Goal: Information Seeking & Learning: Check status

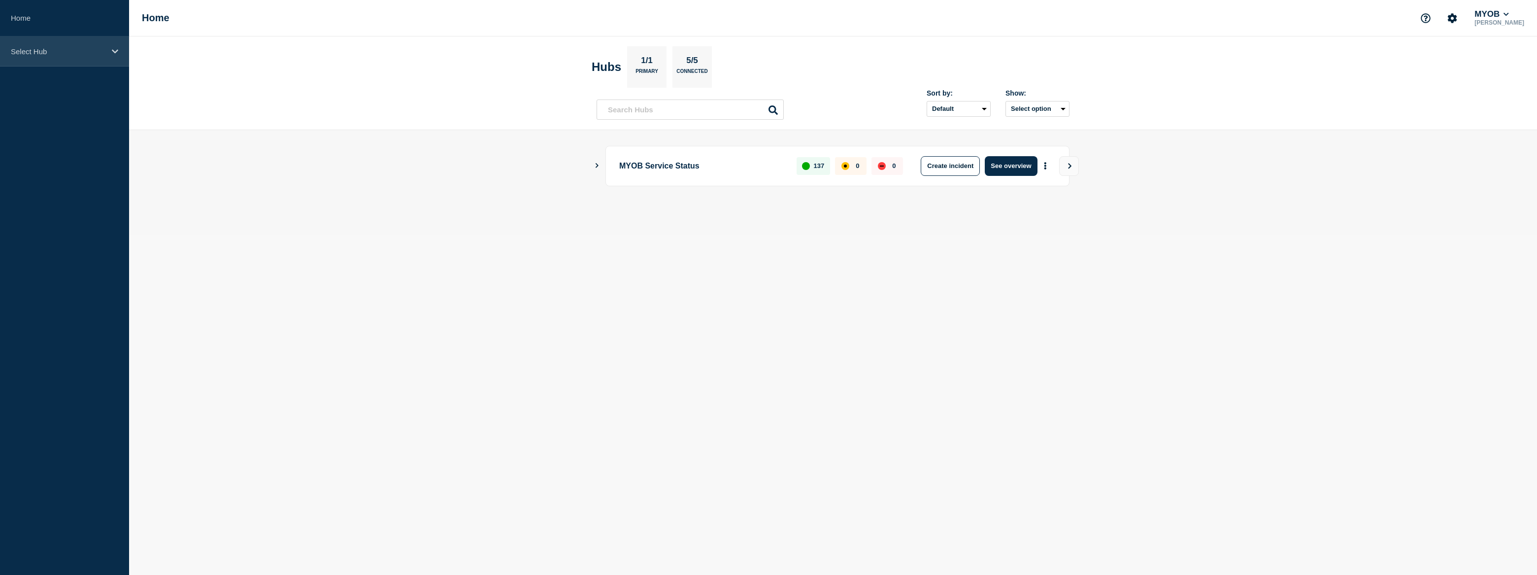
click at [49, 66] on div "Select Hub" at bounding box center [64, 51] width 129 height 30
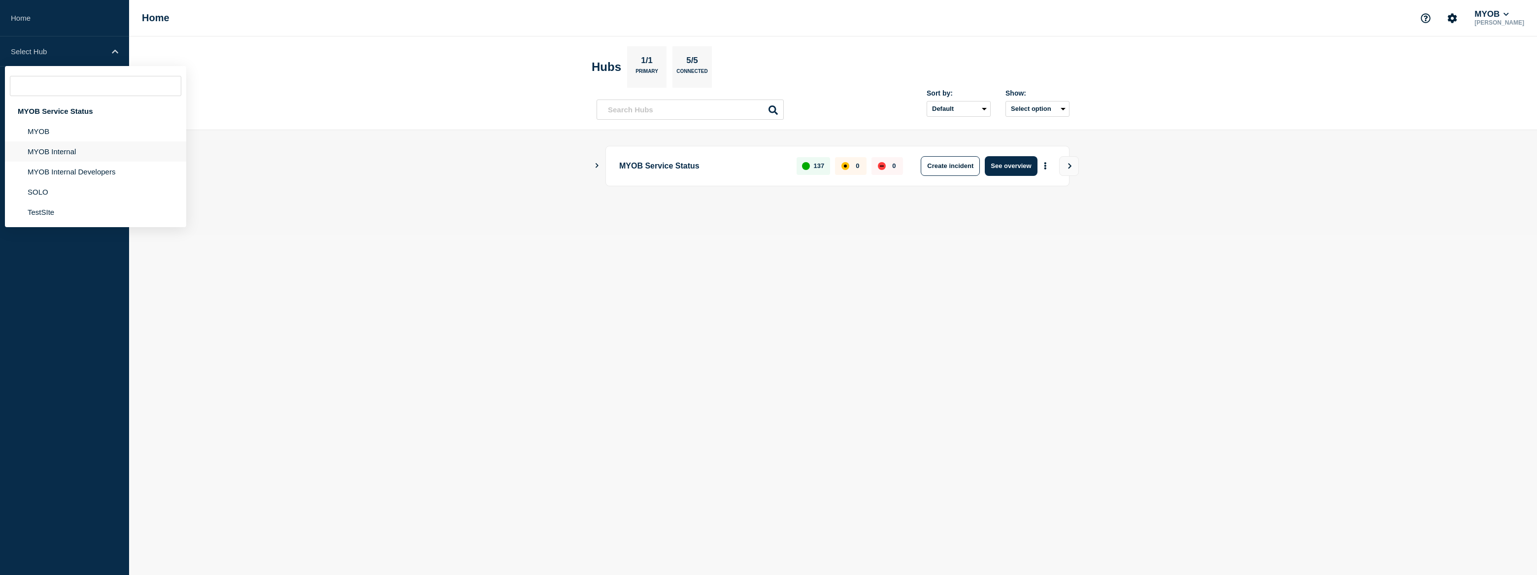
click at [71, 153] on li "MYOB Internal" at bounding box center [95, 151] width 181 height 20
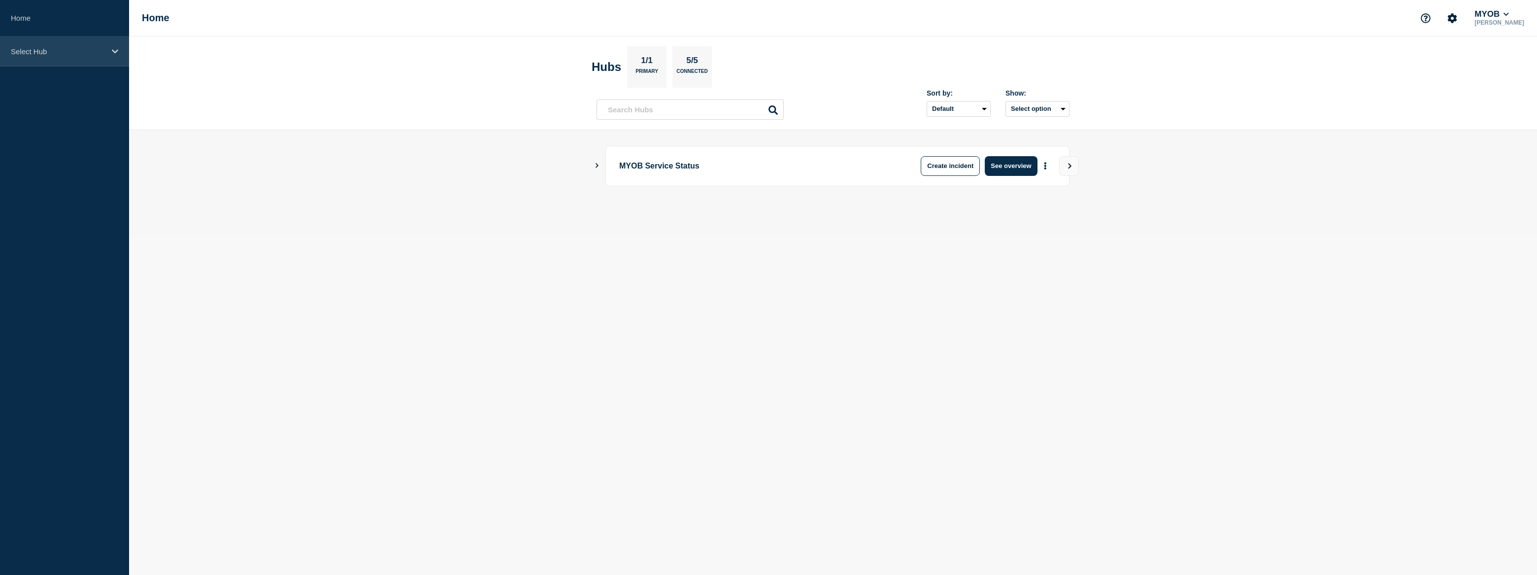
click at [83, 62] on div "Select Hub" at bounding box center [64, 51] width 129 height 30
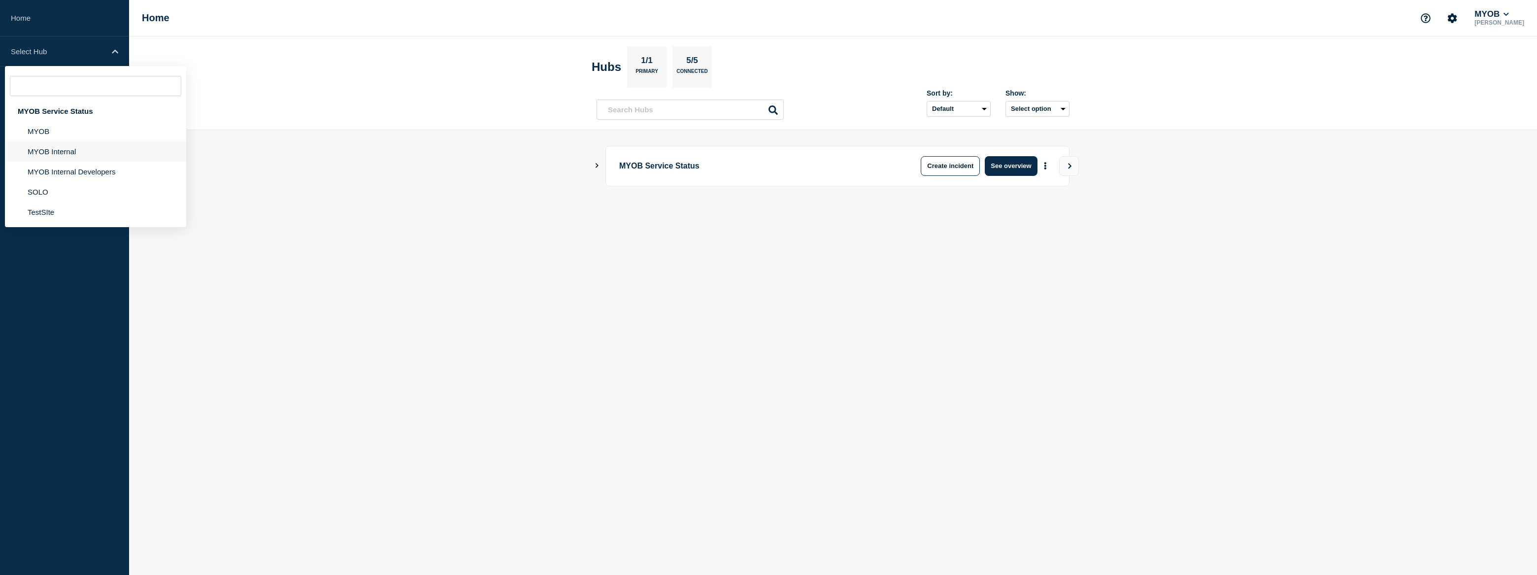
click at [79, 149] on li "MYOB Internal" at bounding box center [95, 151] width 181 height 20
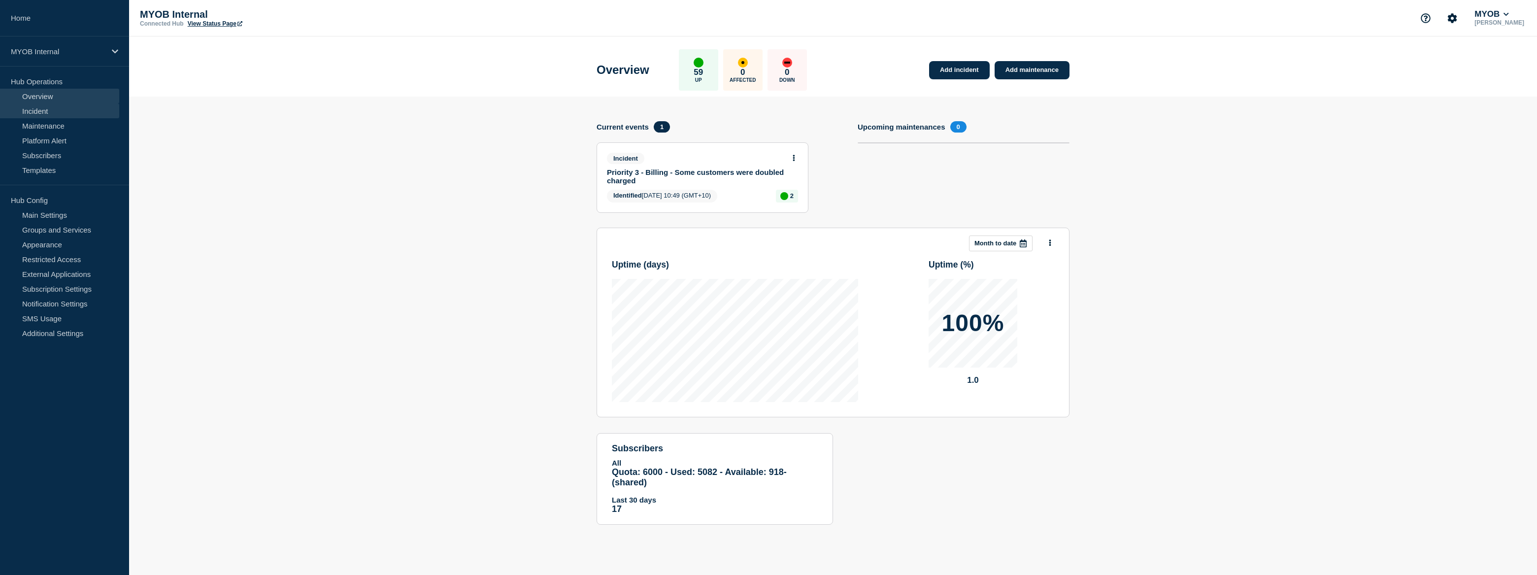
click at [67, 113] on link "Incident" at bounding box center [59, 110] width 119 height 15
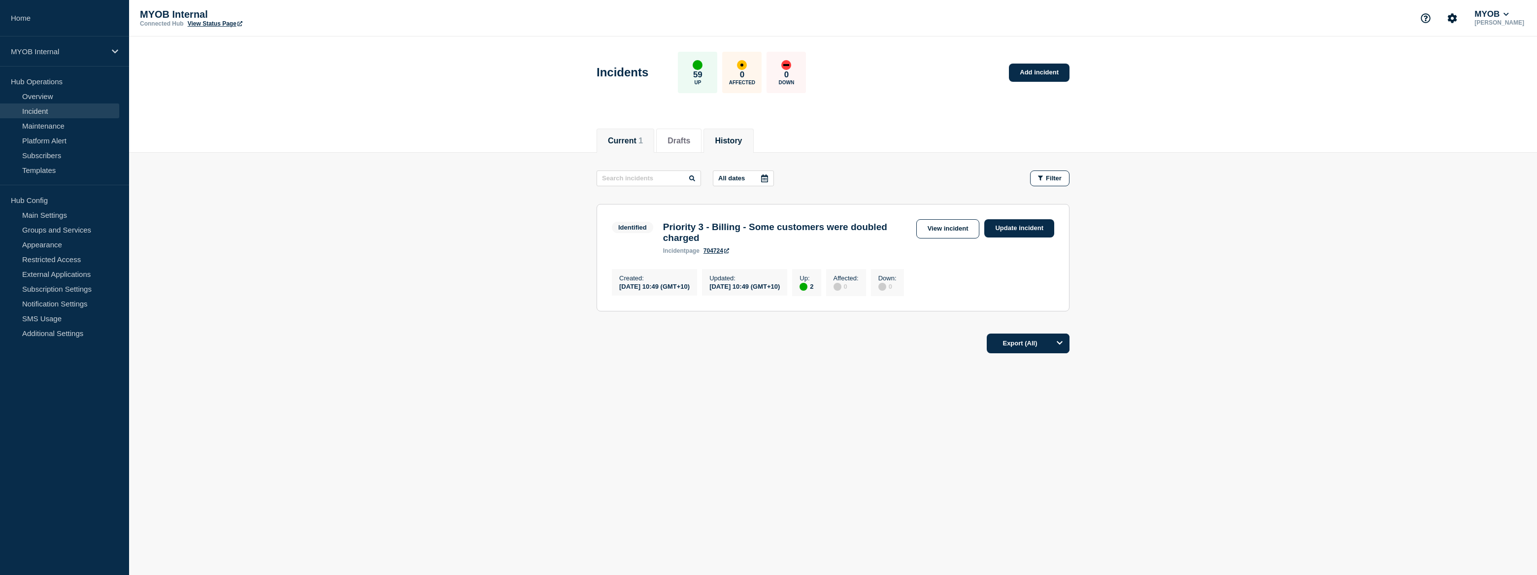
click at [731, 139] on button "History" at bounding box center [728, 140] width 27 height 9
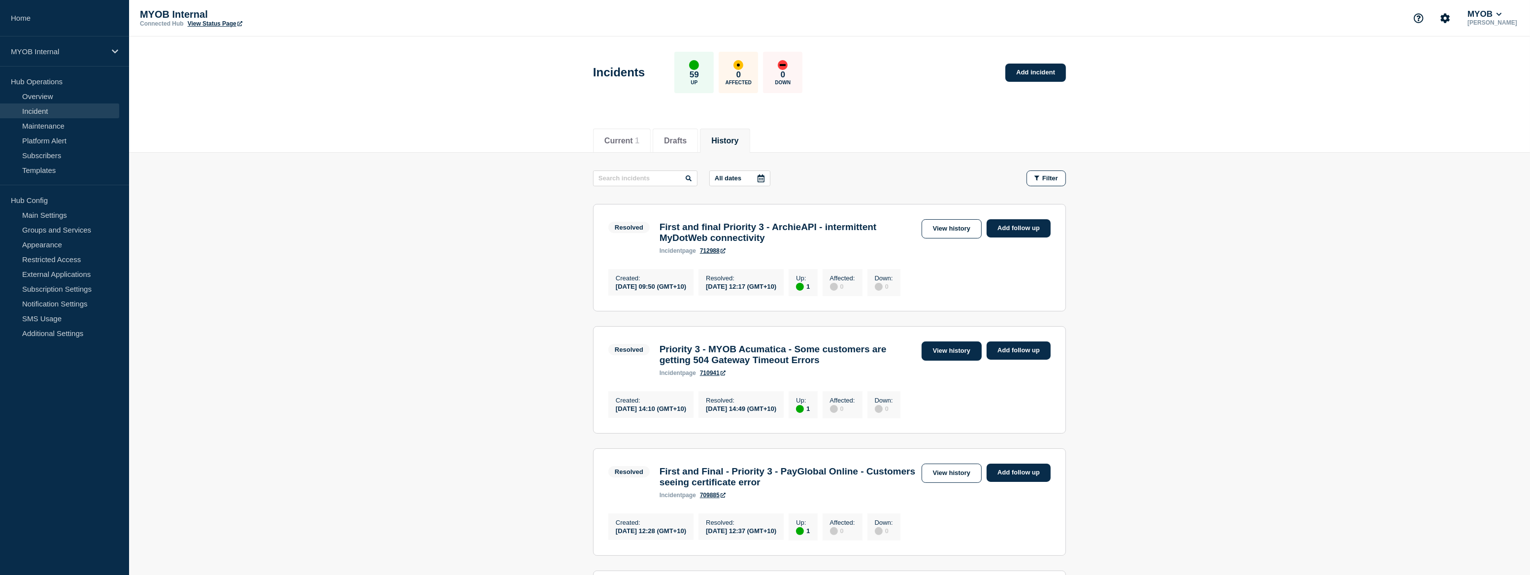
click at [943, 360] on link "View history" at bounding box center [952, 350] width 60 height 19
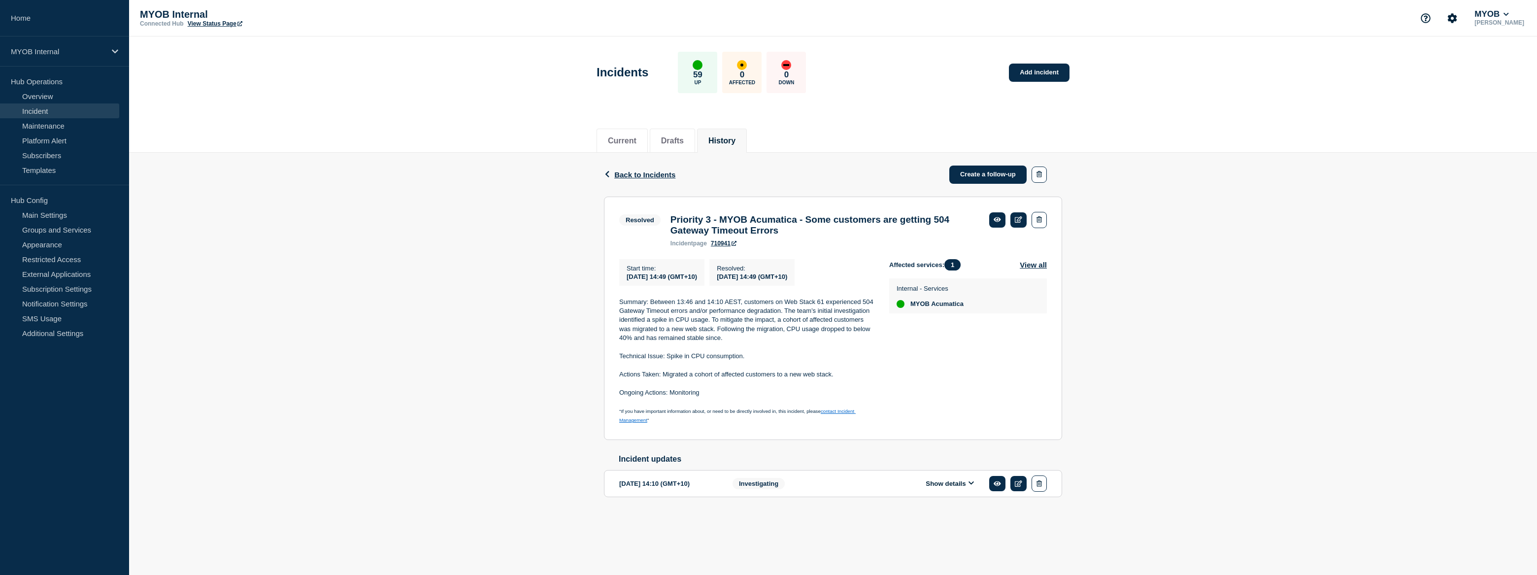
click at [941, 488] on button "Show details" at bounding box center [950, 483] width 54 height 8
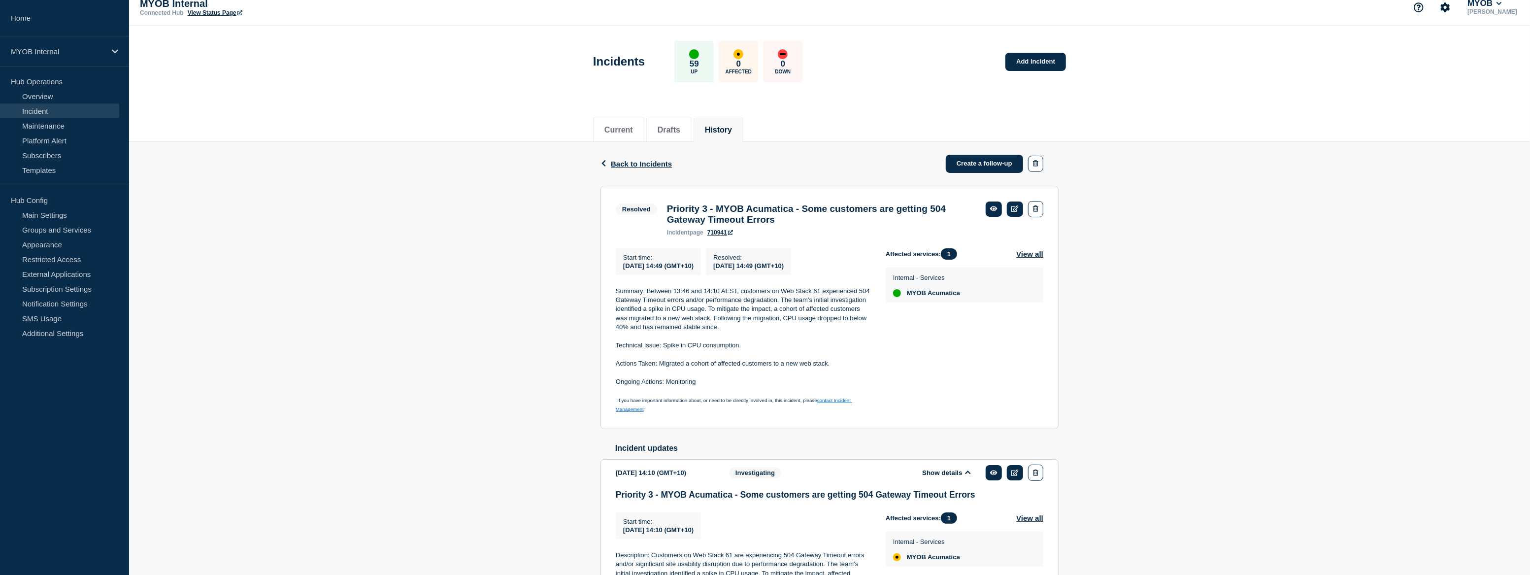
scroll to position [10, 0]
click at [652, 162] on span "Back to Incidents" at bounding box center [641, 165] width 61 height 8
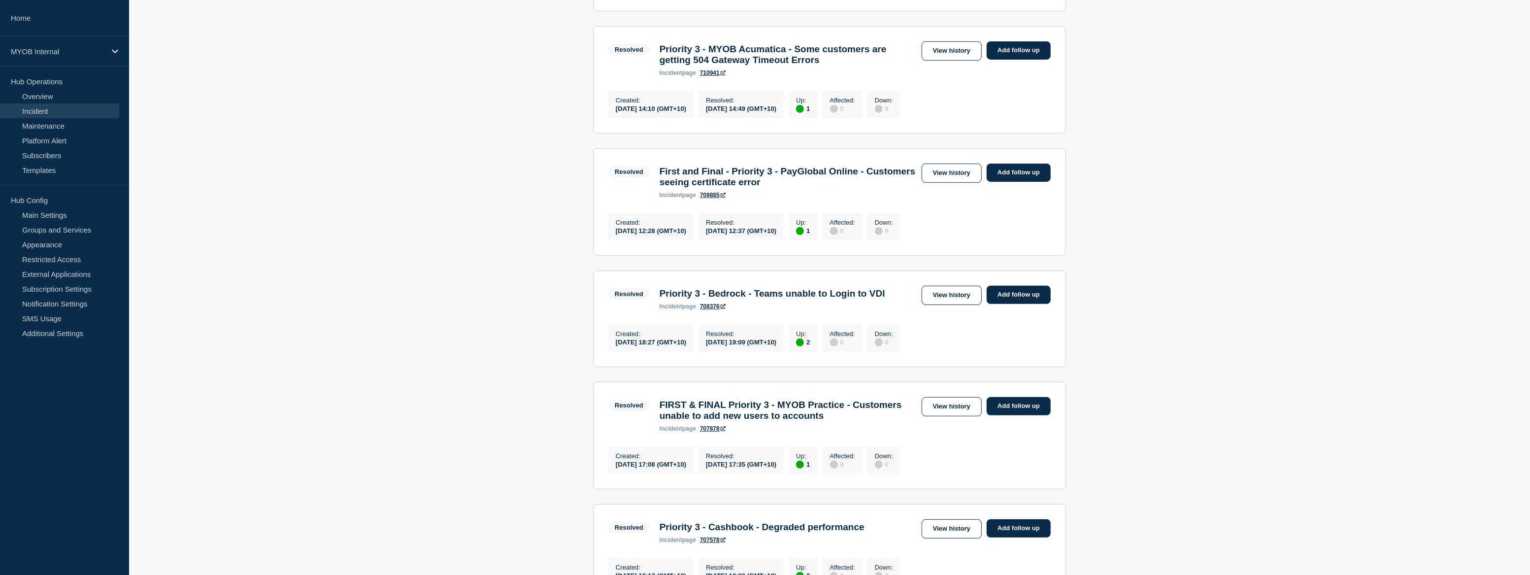
scroll to position [313, 0]
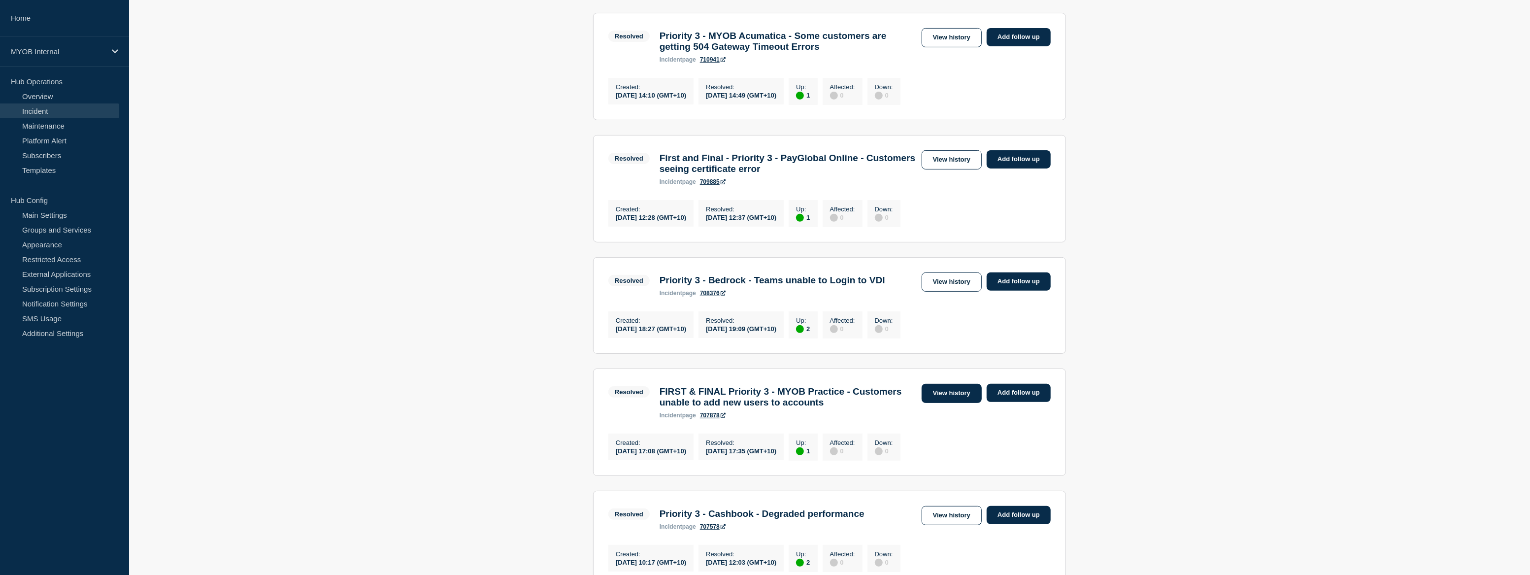
click at [940, 403] on link "View history" at bounding box center [952, 393] width 60 height 19
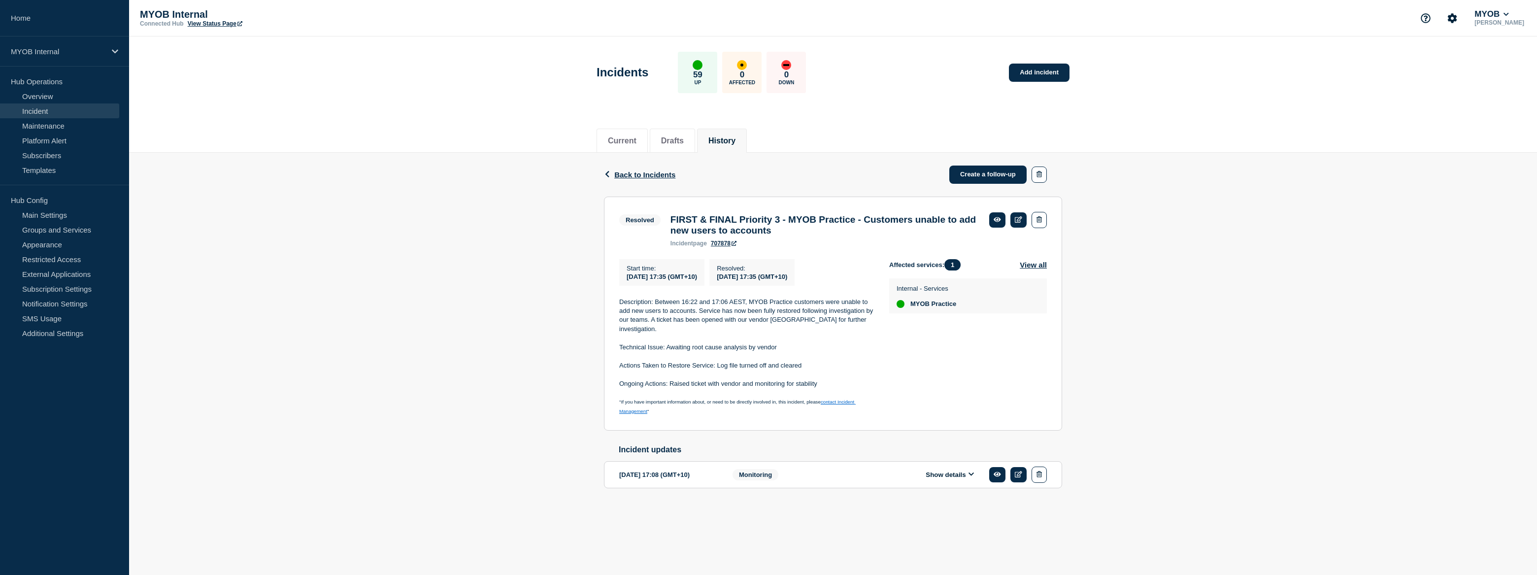
click at [963, 479] on button "Show details" at bounding box center [950, 474] width 54 height 8
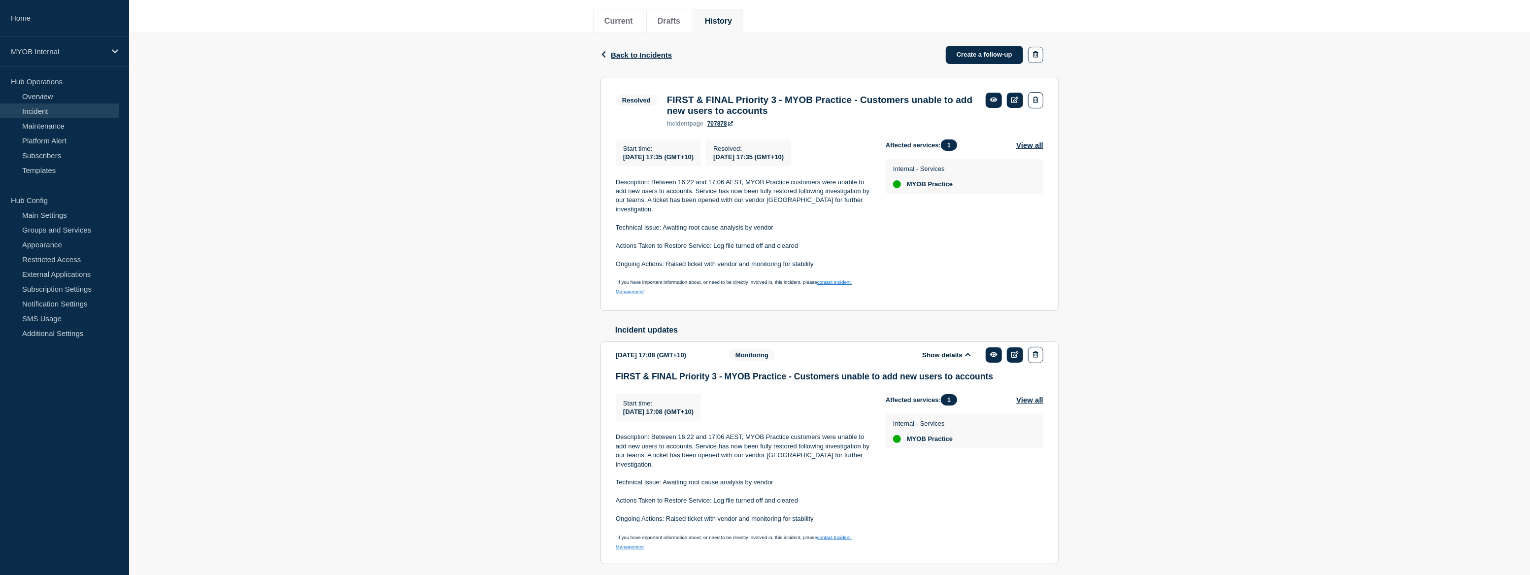
scroll to position [117, 0]
click at [636, 57] on span "Back to Incidents" at bounding box center [641, 57] width 61 height 8
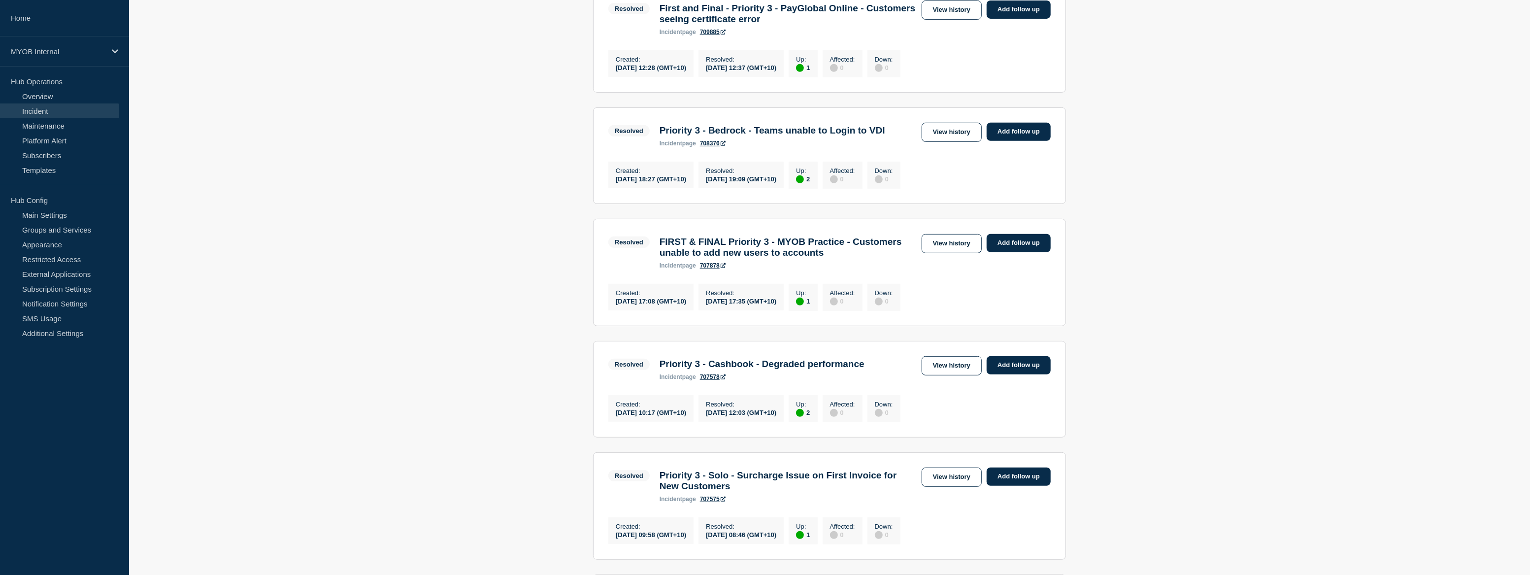
scroll to position [493, 0]
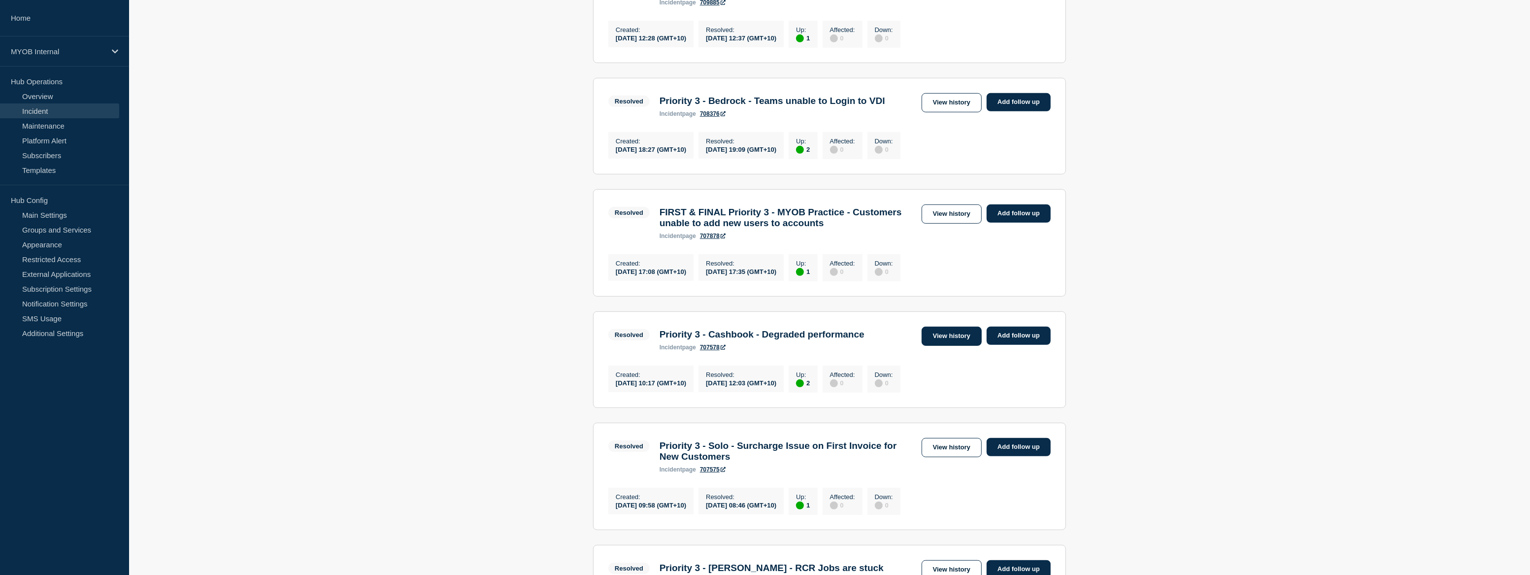
click at [957, 346] on link "View history" at bounding box center [952, 336] width 60 height 19
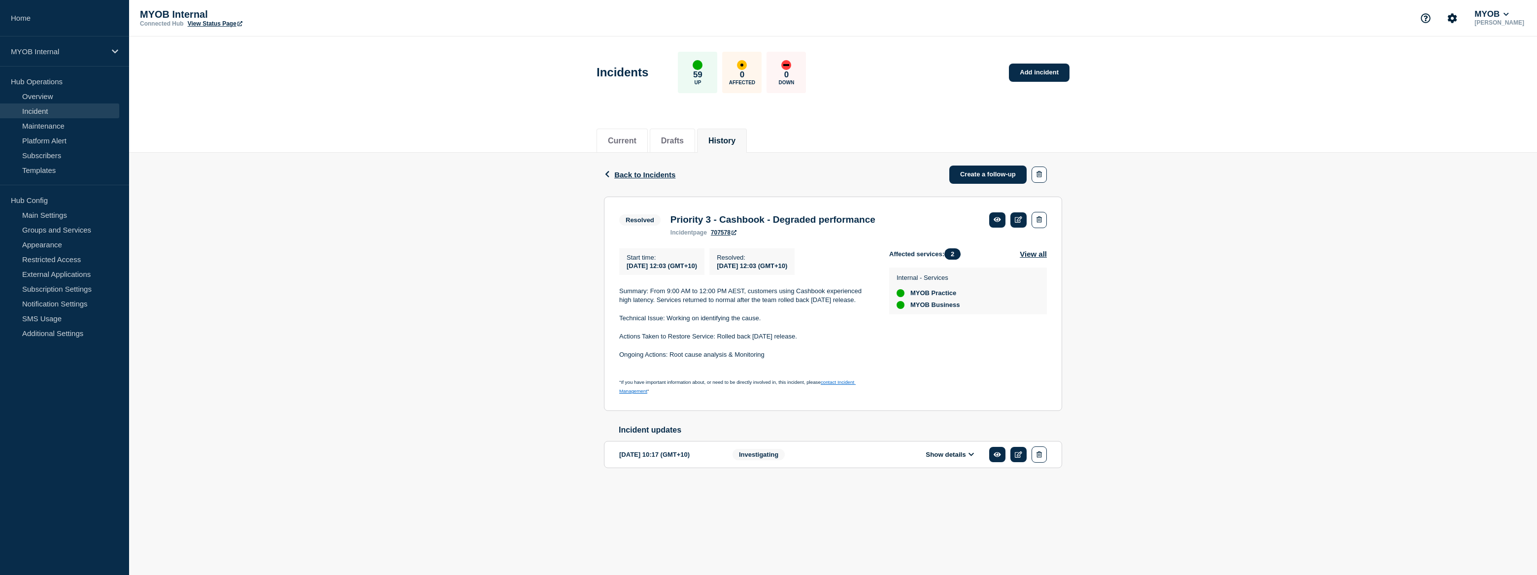
click at [955, 463] on div "Show details" at bounding box center [957, 454] width 180 height 16
click at [953, 459] on button "Show details" at bounding box center [950, 454] width 54 height 8
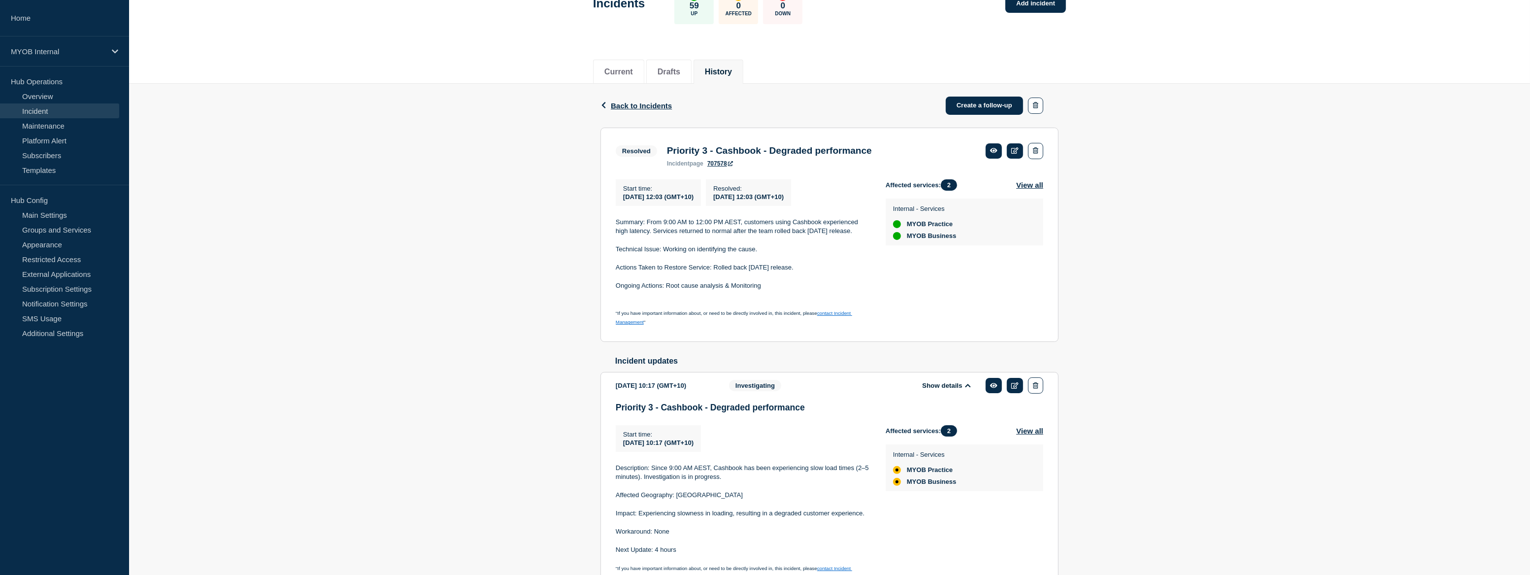
scroll to position [140, 0]
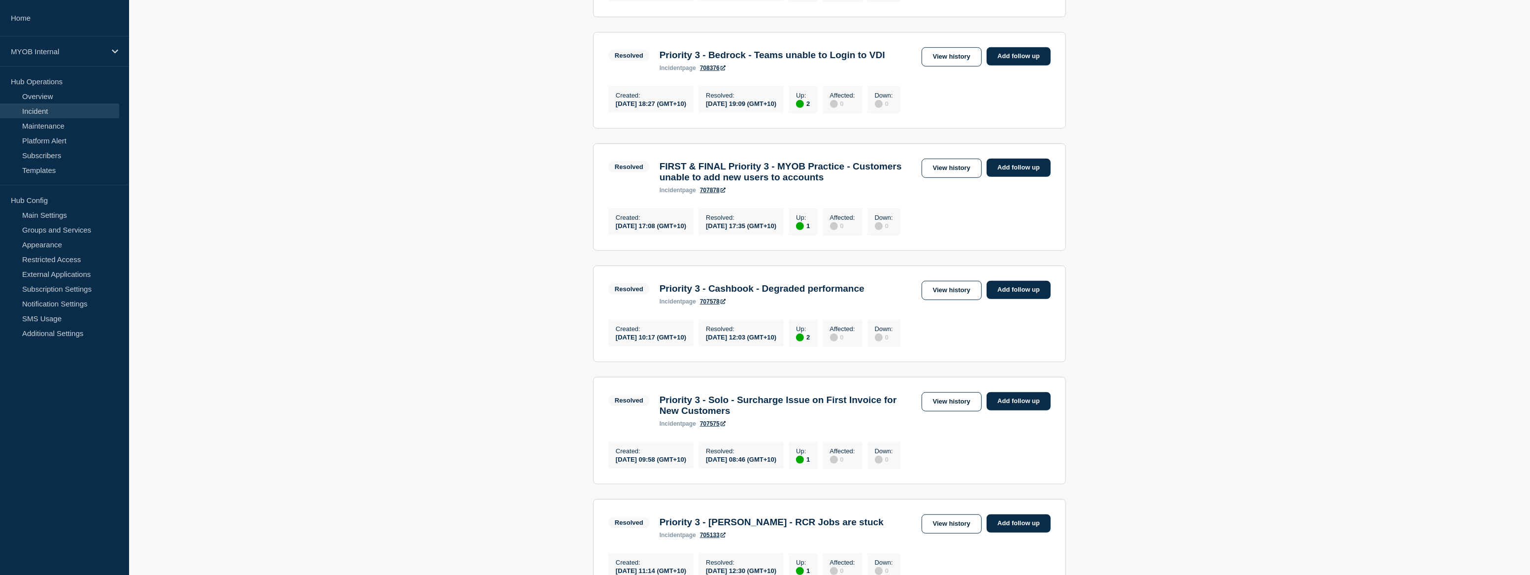
scroll to position [582, 0]
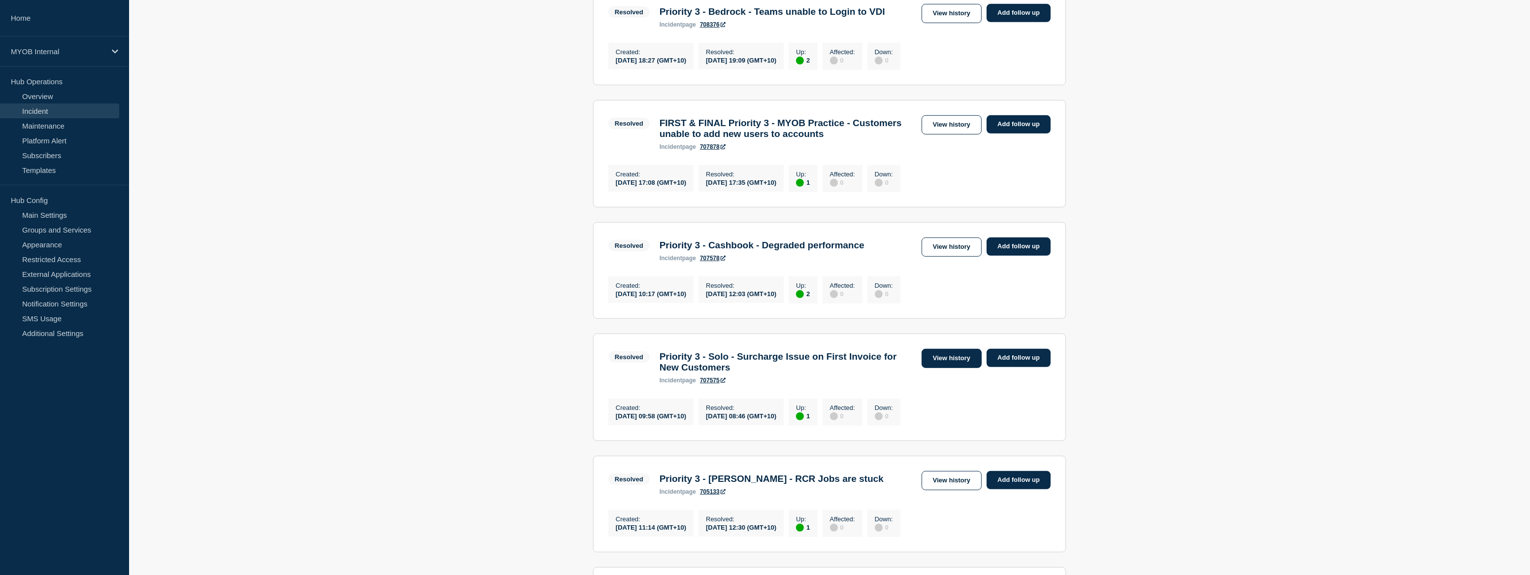
click at [971, 368] on link "View history" at bounding box center [952, 358] width 60 height 19
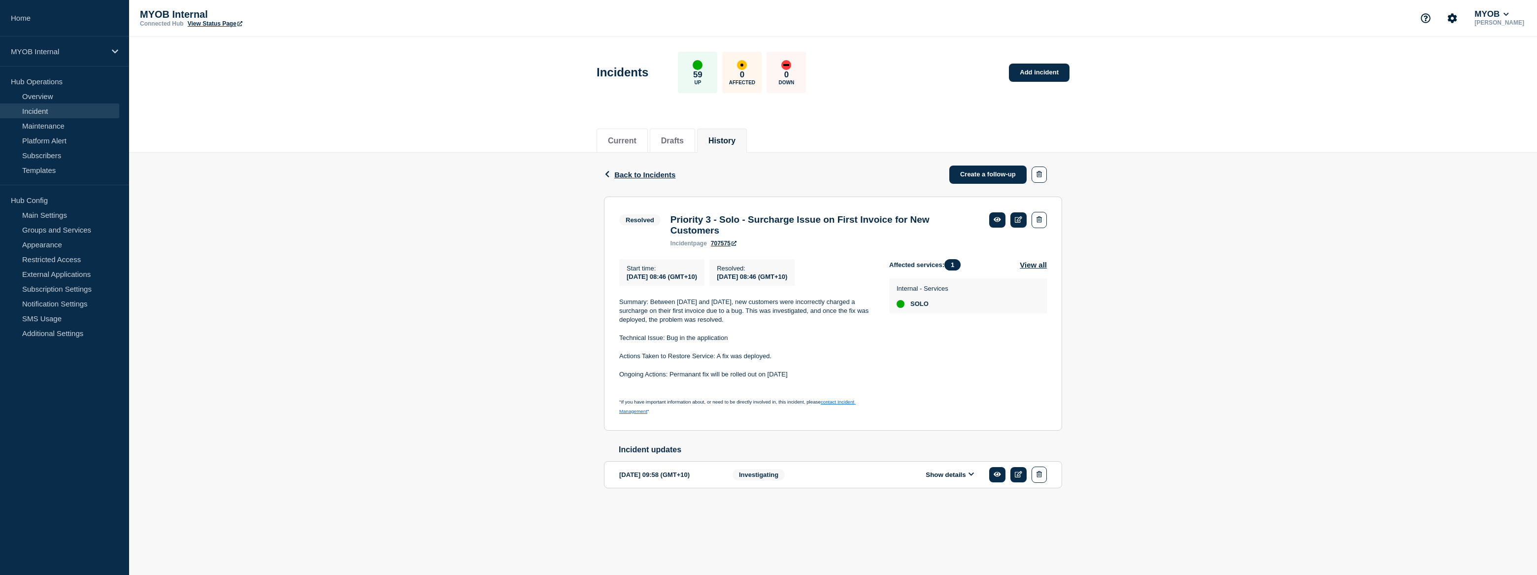
click at [940, 479] on button "Show details" at bounding box center [950, 474] width 54 height 8
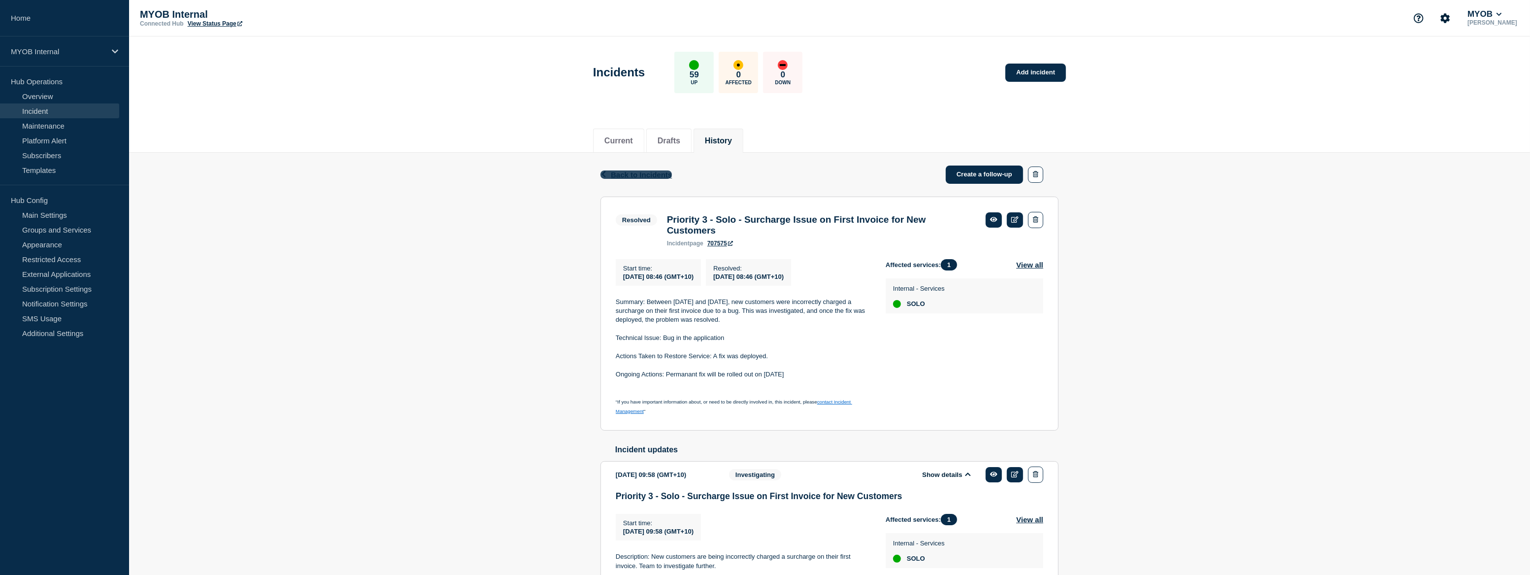
click at [646, 174] on span "Back to Incidents" at bounding box center [641, 174] width 61 height 8
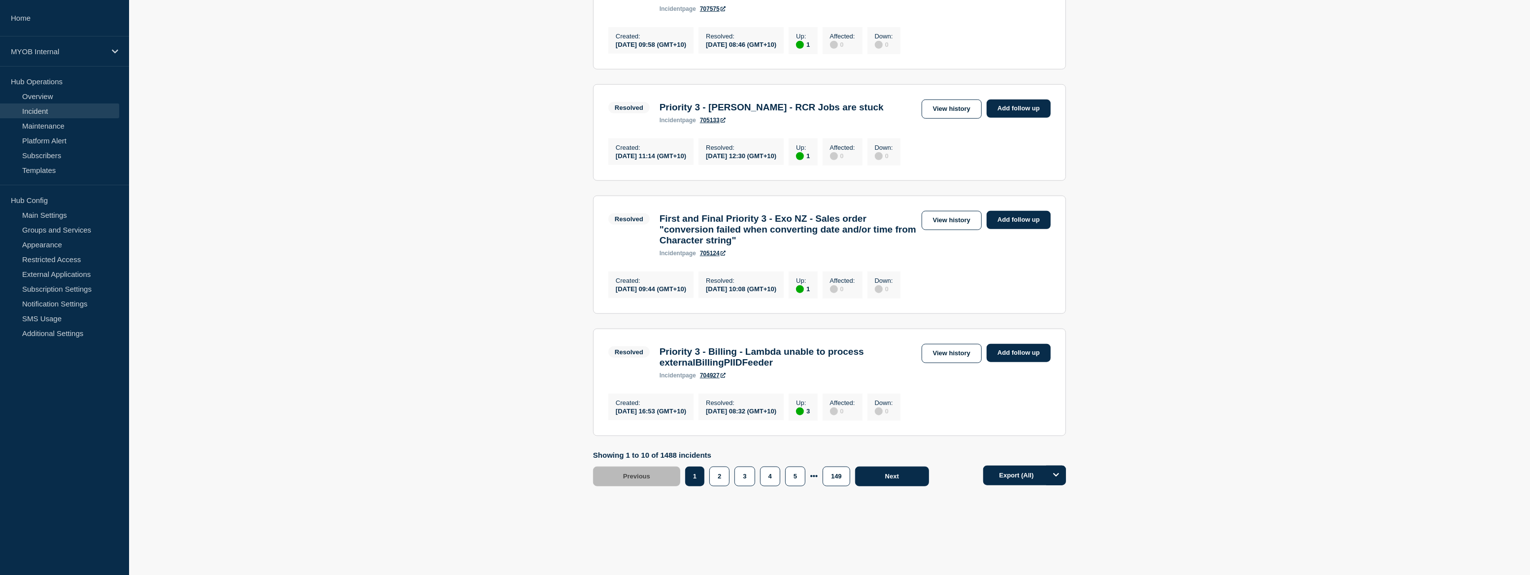
scroll to position [1010, 0]
click at [718, 475] on button "2" at bounding box center [719, 477] width 20 height 20
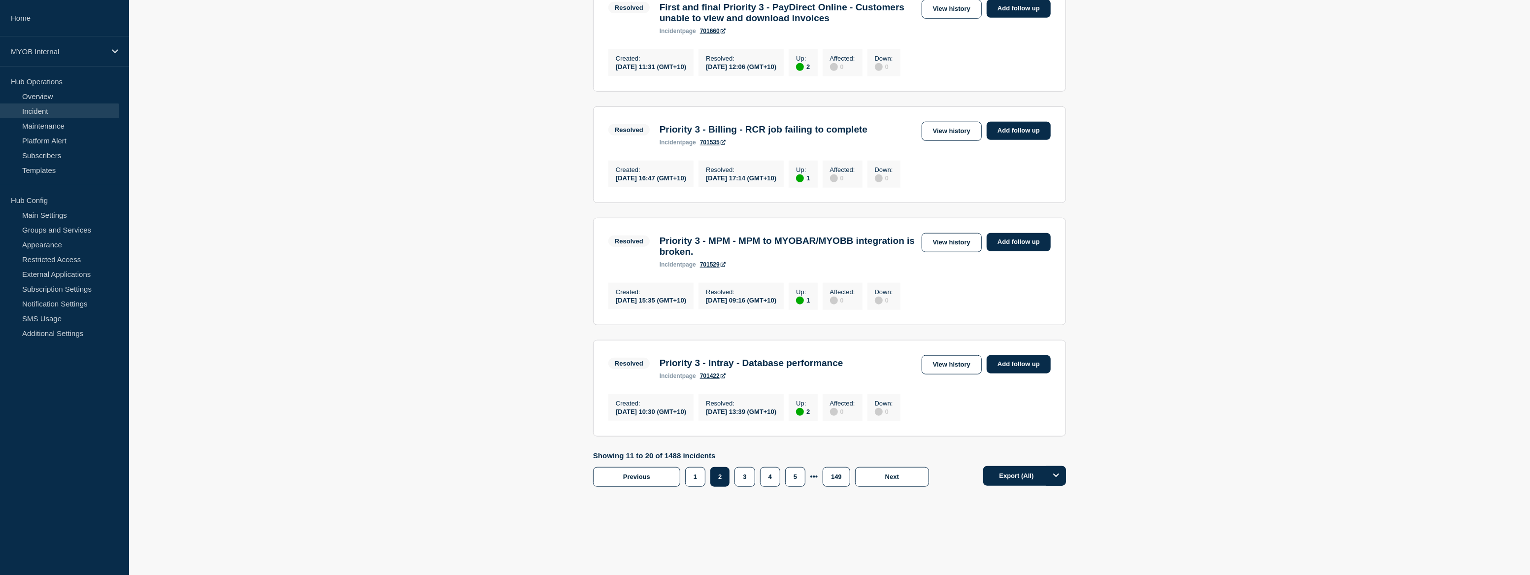
scroll to position [958, 0]
click at [690, 471] on button "1" at bounding box center [695, 477] width 20 height 20
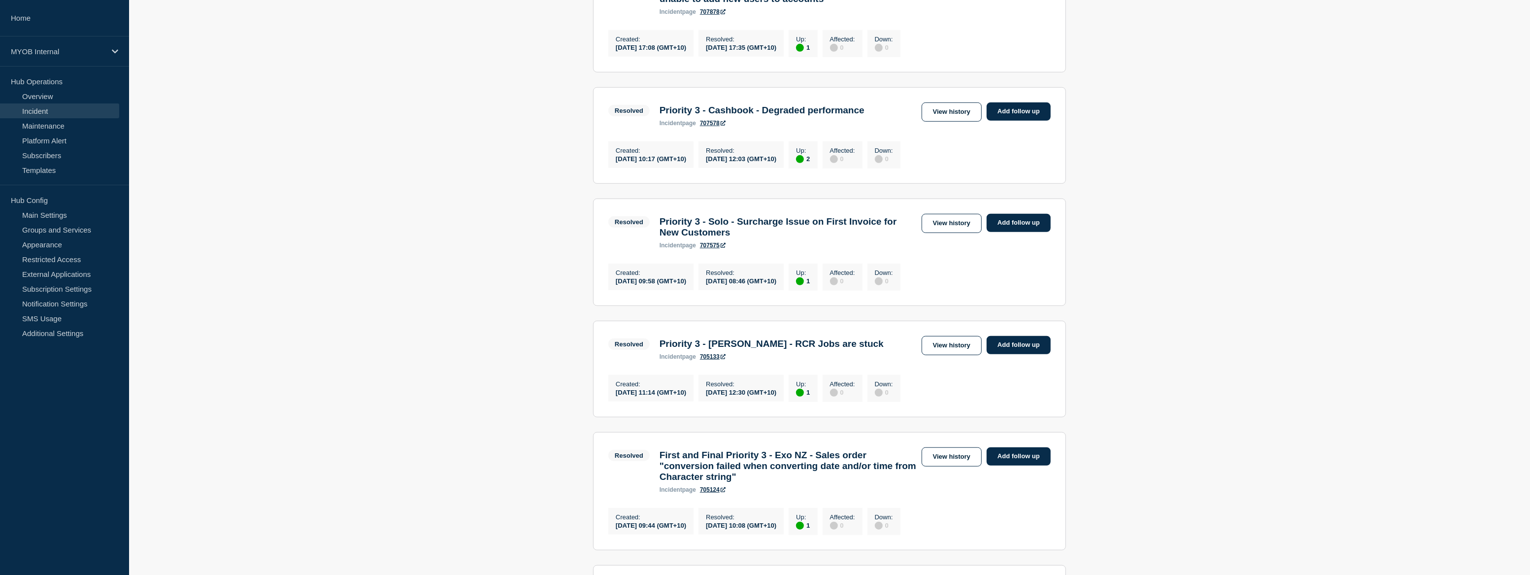
scroll to position [690, 0]
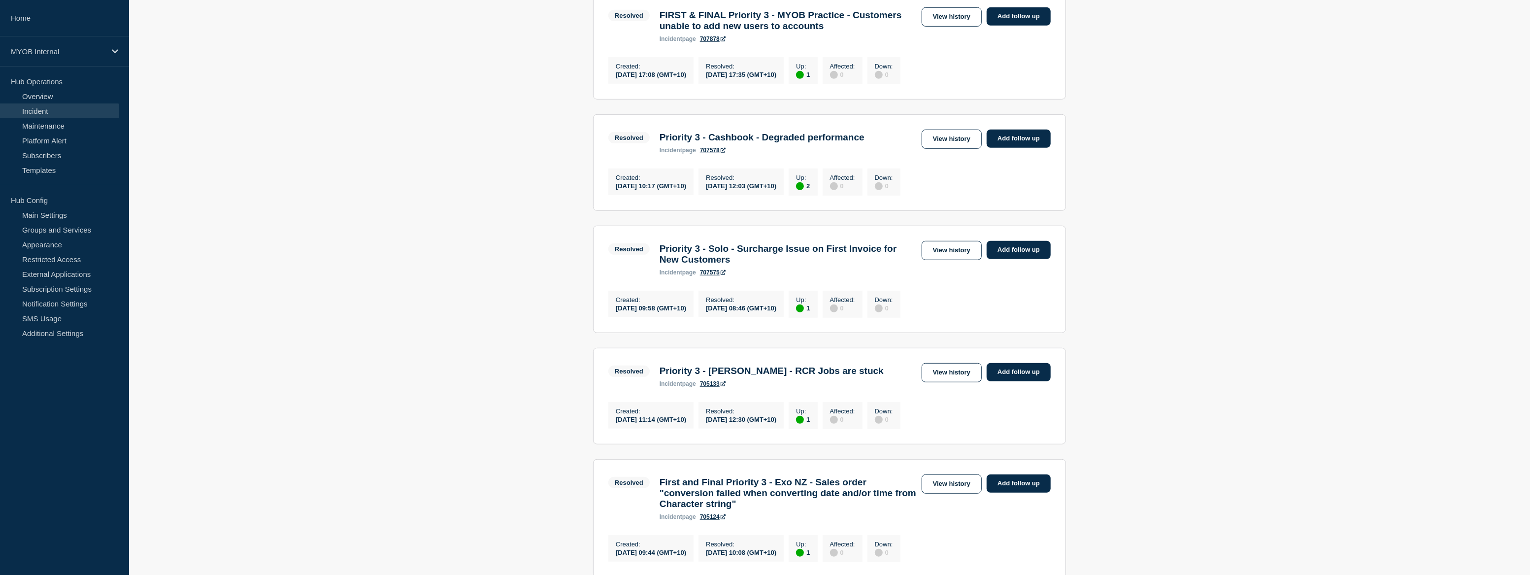
click at [671, 143] on h3 "Priority 3 - Cashbook - Degraded performance" at bounding box center [762, 137] width 205 height 11
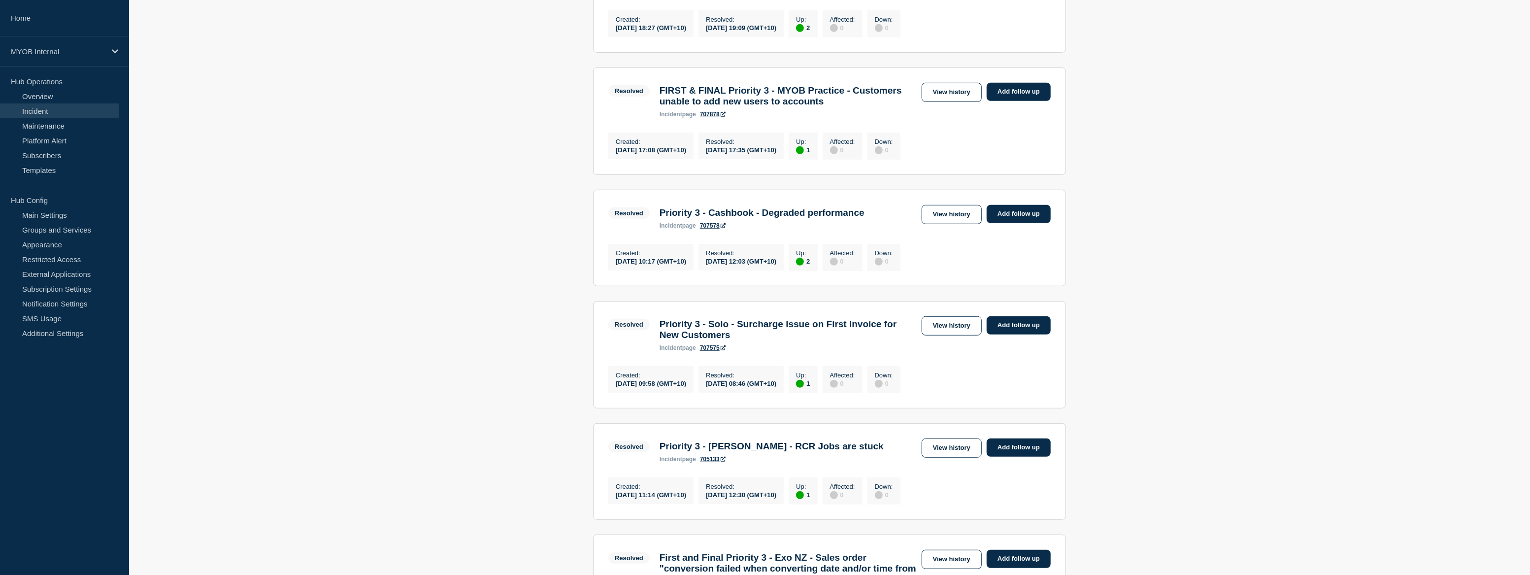
scroll to position [555, 0]
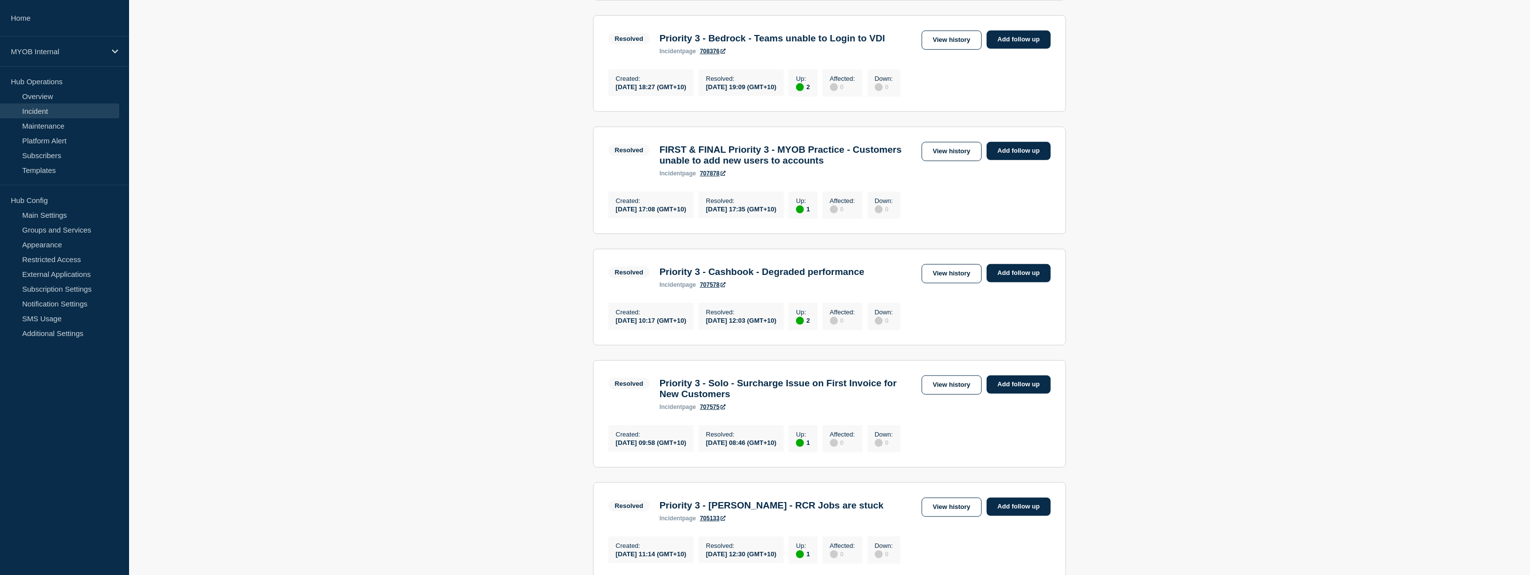
click at [782, 166] on h3 "FIRST & FINAL Priority 3 - MYOB Practice - Customers unable to add new users to…" at bounding box center [788, 155] width 257 height 22
click at [793, 166] on h3 "FIRST & FINAL Priority 3 - MYOB Practice - Customers unable to add new users to…" at bounding box center [788, 155] width 257 height 22
click at [859, 166] on h3 "FIRST & FINAL Priority 3 - MYOB Practice - Customers unable to add new users to…" at bounding box center [788, 155] width 257 height 22
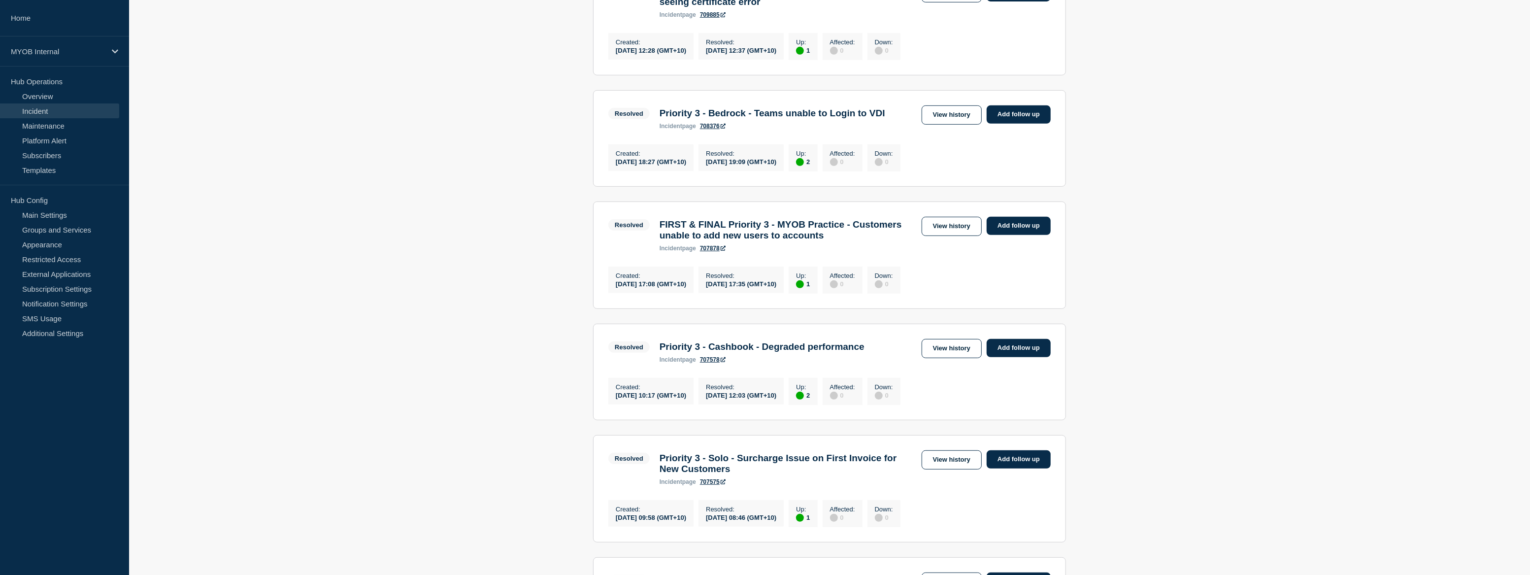
scroll to position [510, 0]
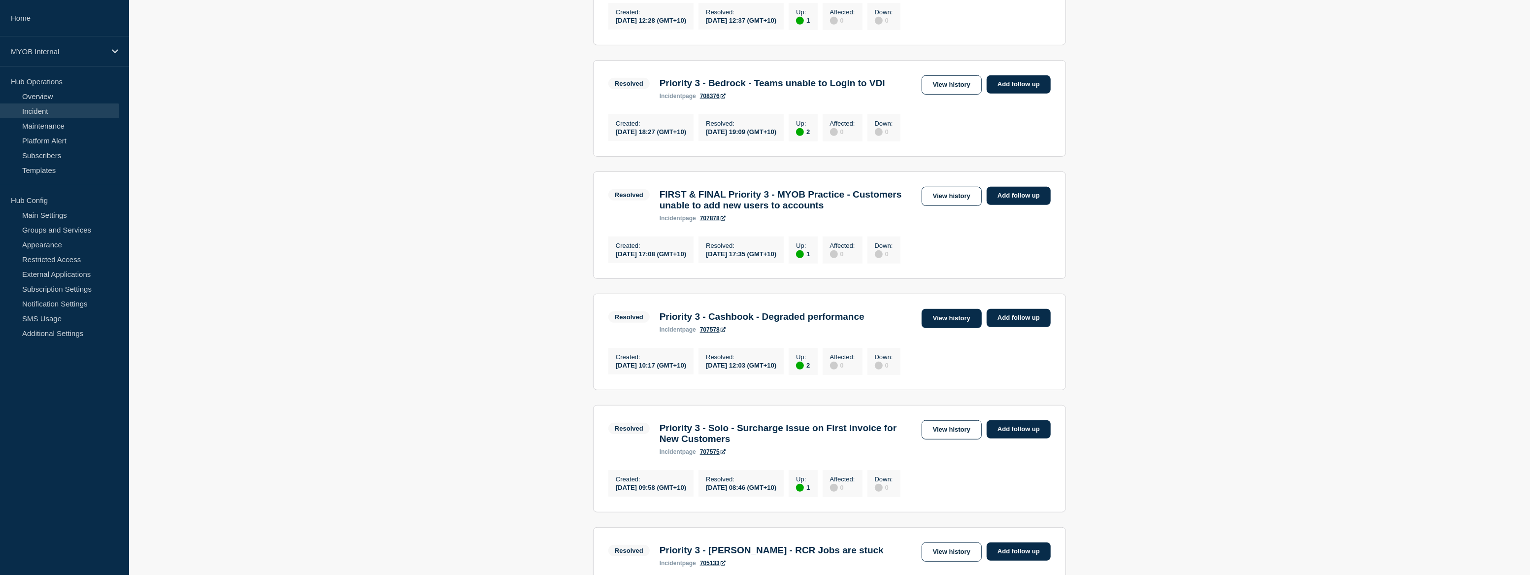
click at [955, 328] on link "View history" at bounding box center [952, 318] width 60 height 19
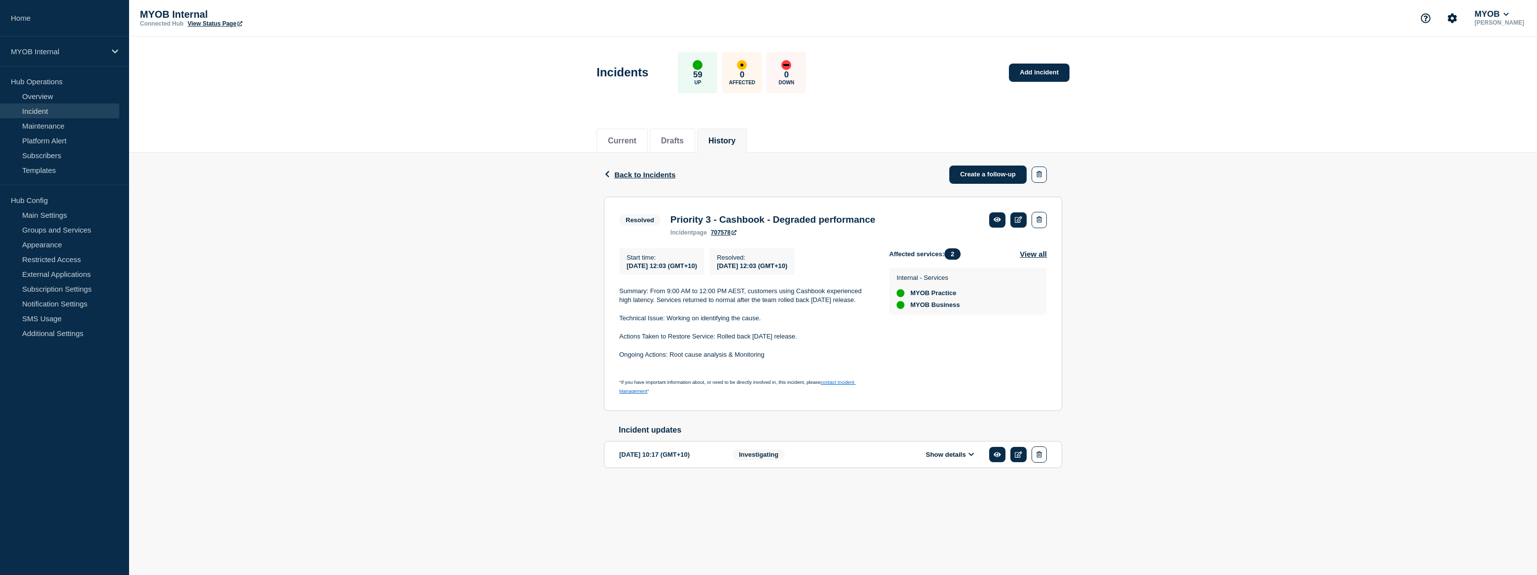
click at [952, 459] on button "Show details" at bounding box center [950, 454] width 54 height 8
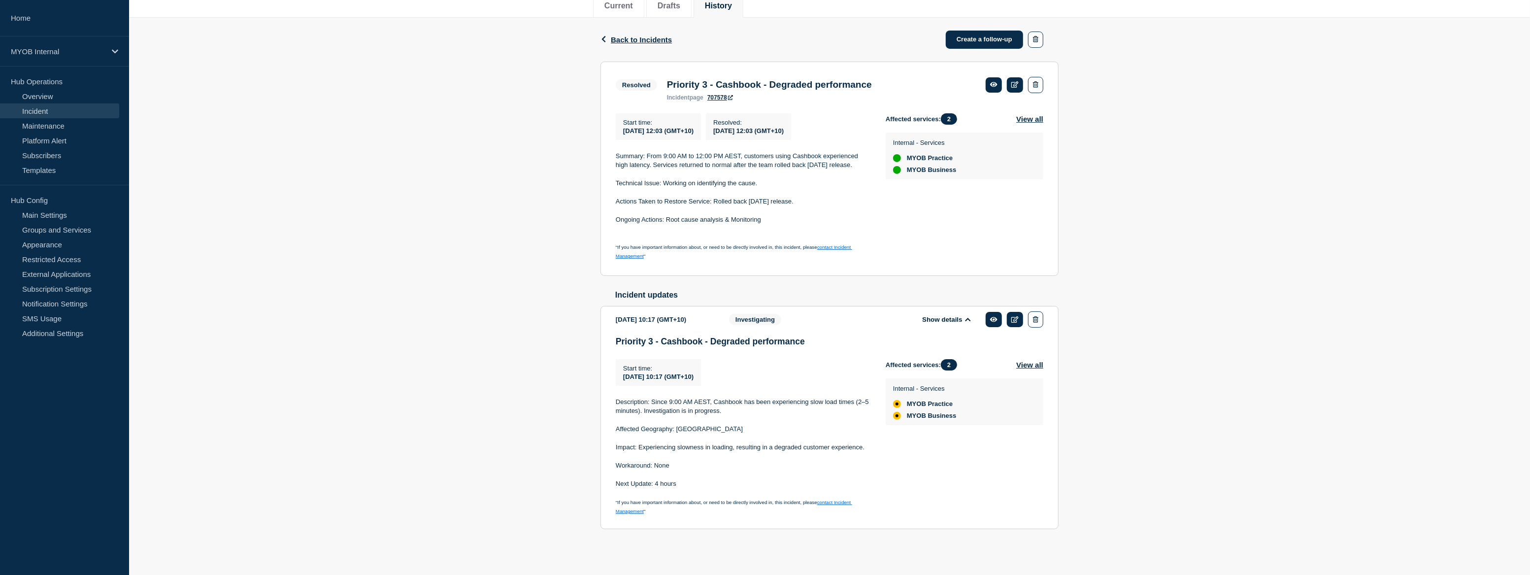
scroll to position [140, 0]
click at [992, 322] on link at bounding box center [994, 319] width 16 height 15
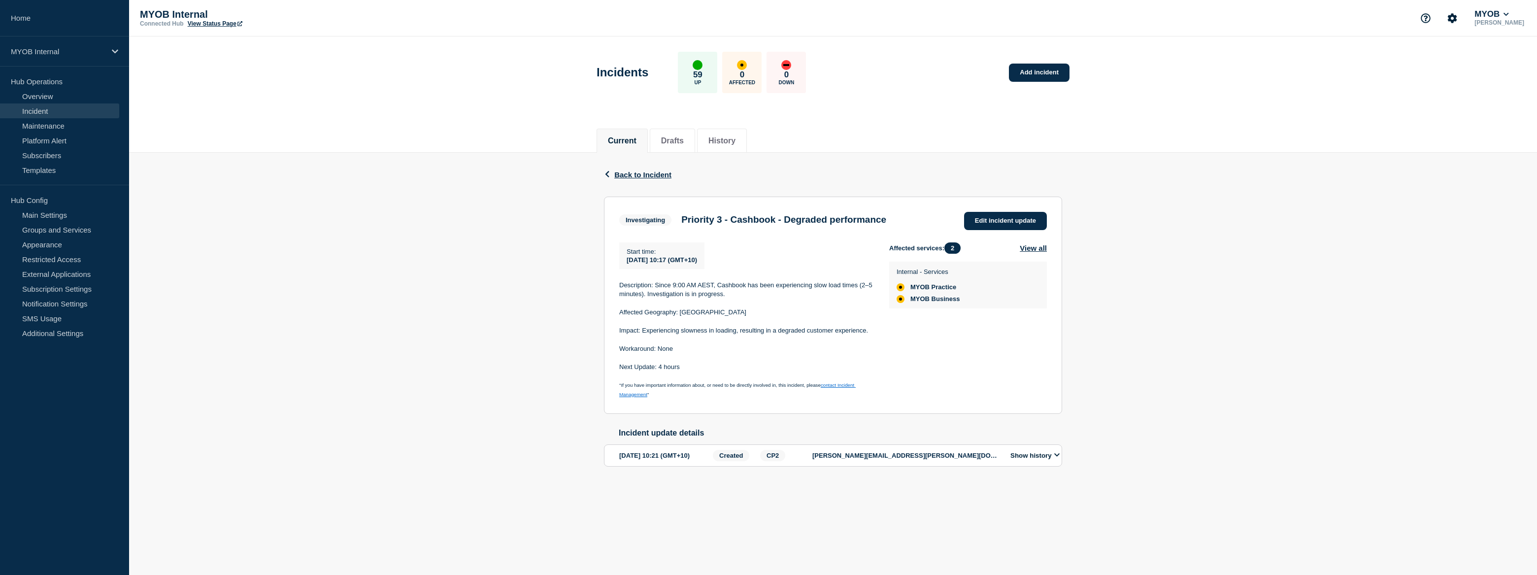
click at [1322, 136] on div "Current Drafts History" at bounding box center [833, 136] width 1408 height 34
